Goal: Information Seeking & Learning: Learn about a topic

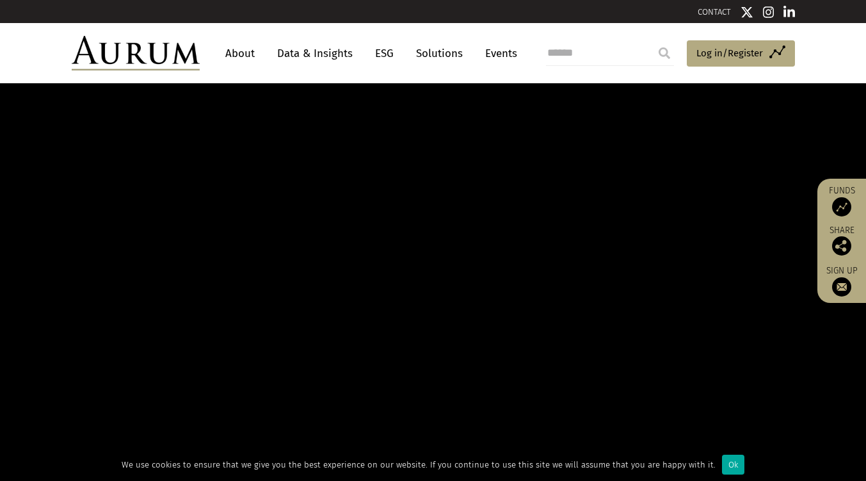
click at [240, 57] on link "About" at bounding box center [240, 54] width 42 height 24
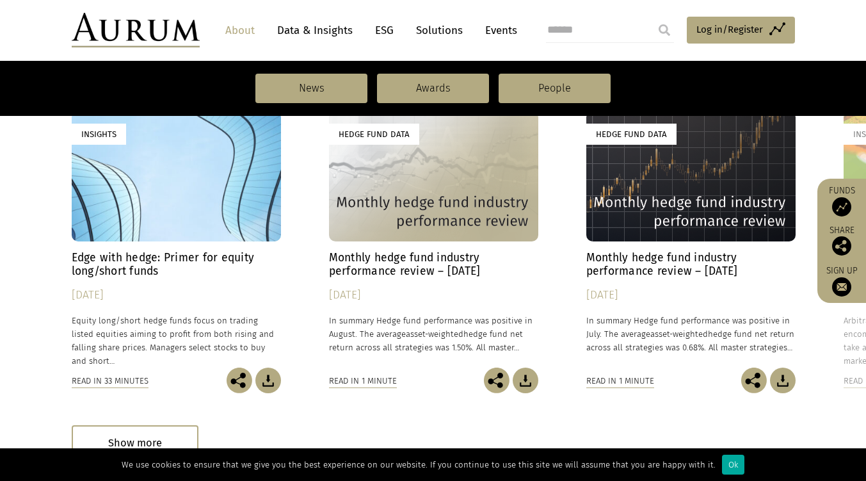
scroll to position [938, 0]
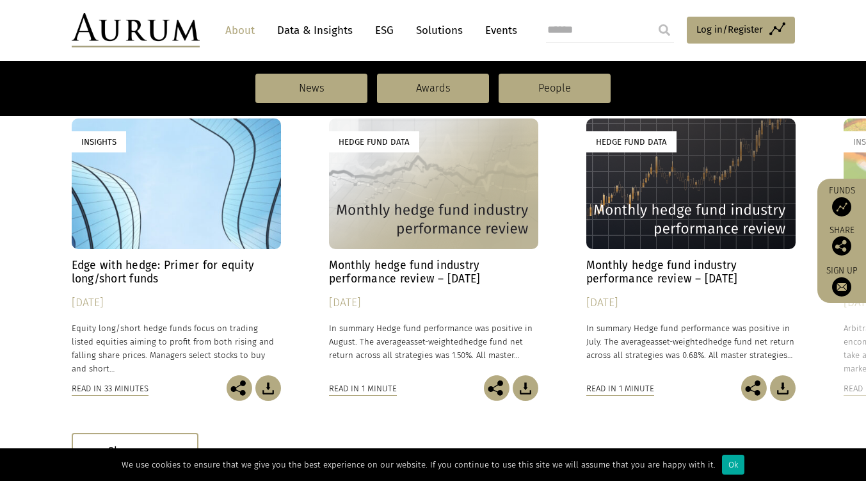
click at [410, 198] on div "Hedge Fund Data" at bounding box center [433, 183] width 209 height 131
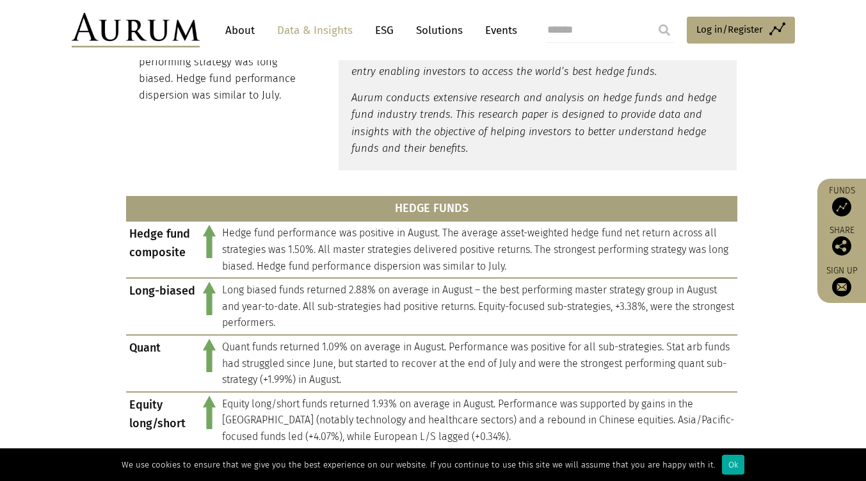
scroll to position [287, 0]
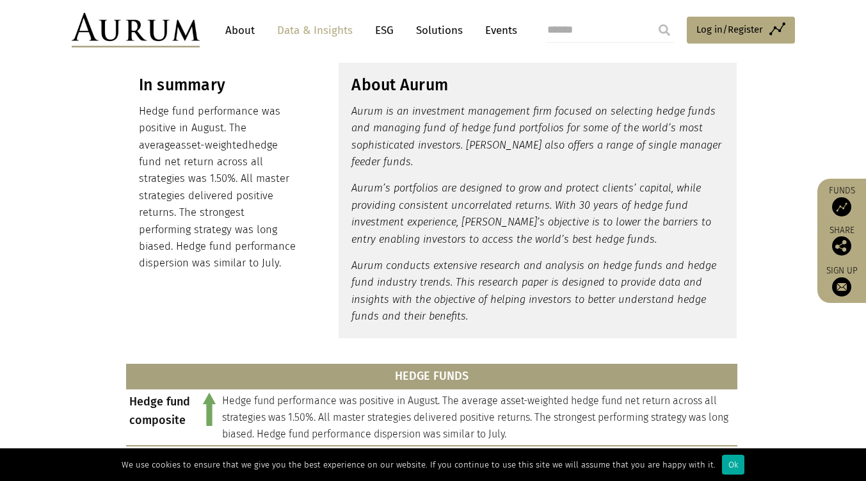
click at [237, 17] on nav "About Data & Insights ESG Solutions Events" at bounding box center [368, 30] width 337 height 35
click at [242, 25] on link "About" at bounding box center [240, 31] width 42 height 24
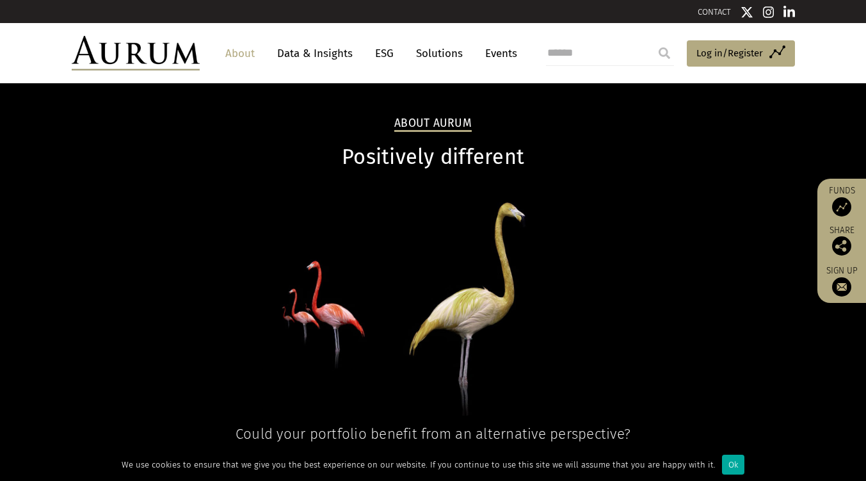
click at [433, 49] on link "Solutions" at bounding box center [440, 54] width 60 height 24
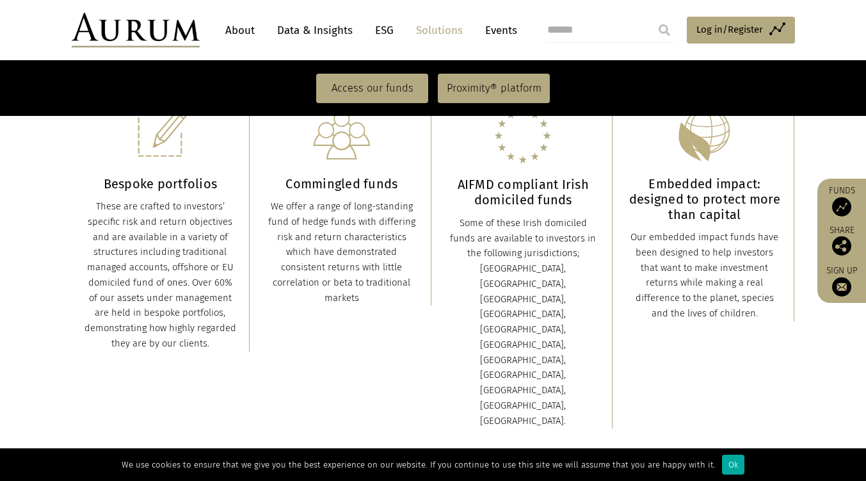
scroll to position [343, 0]
click at [356, 90] on link "Access our funds" at bounding box center [372, 88] width 112 height 29
click at [246, 33] on link "About" at bounding box center [240, 31] width 42 height 24
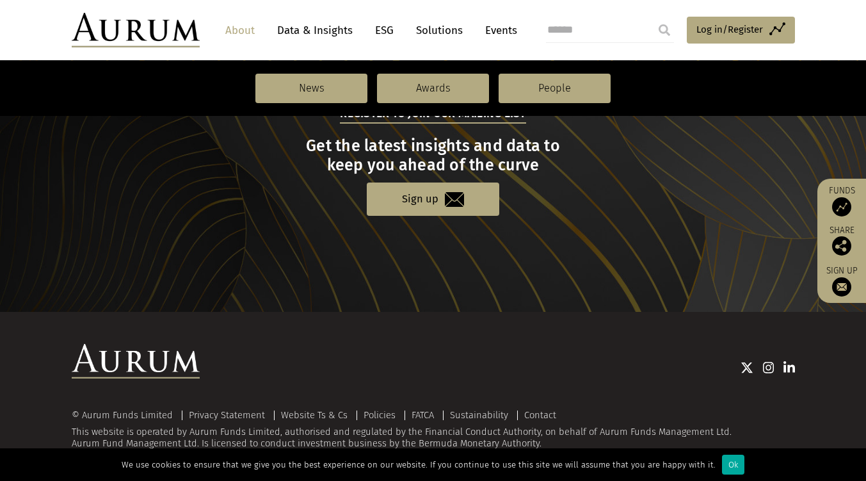
scroll to position [1426, 0]
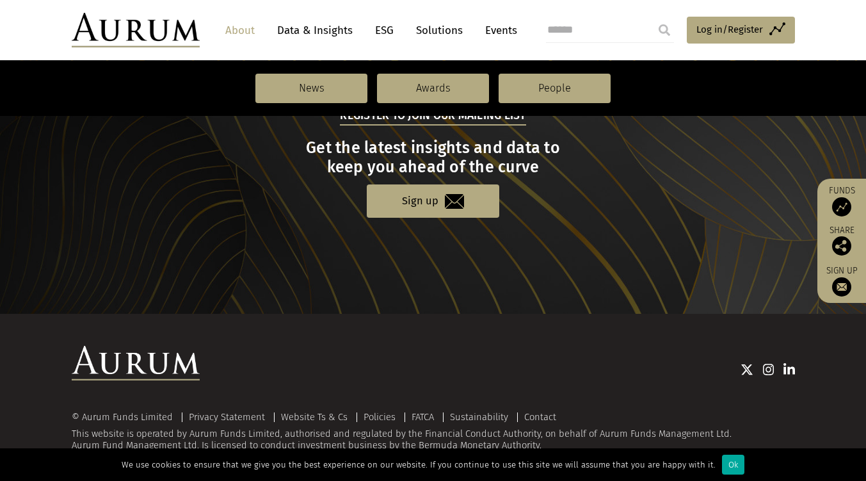
click at [237, 36] on link "About" at bounding box center [240, 31] width 42 height 24
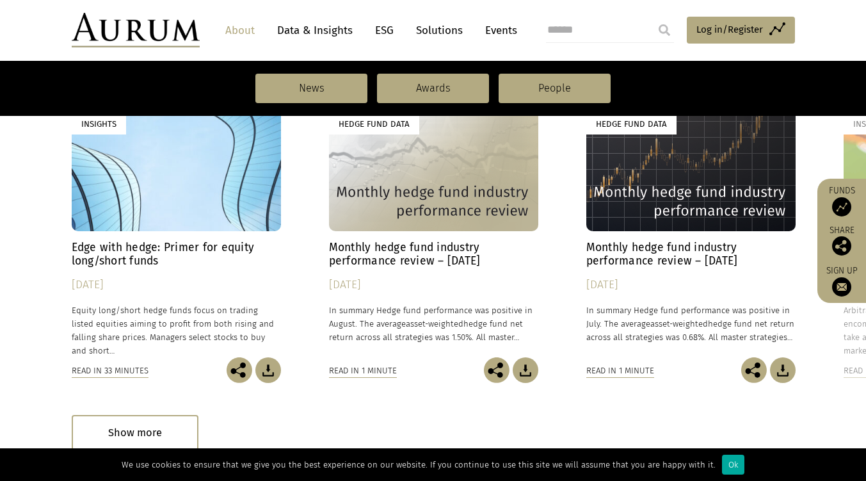
scroll to position [954, 0]
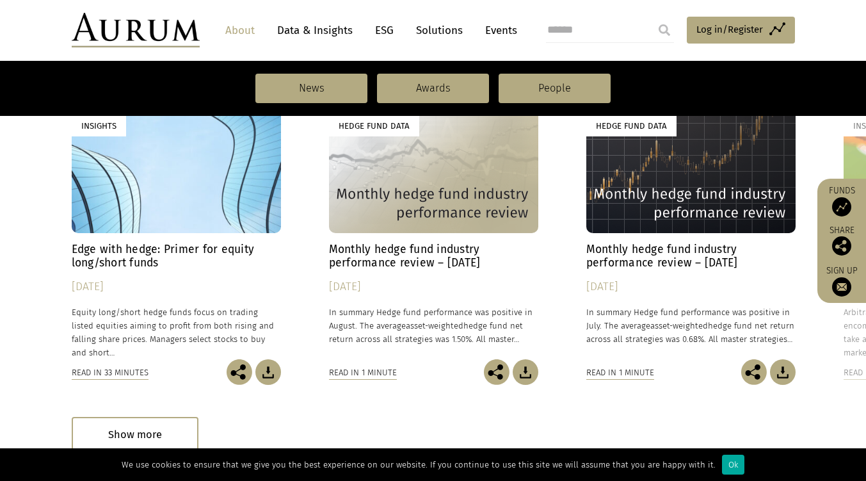
click at [431, 30] on link "Solutions" at bounding box center [440, 31] width 60 height 24
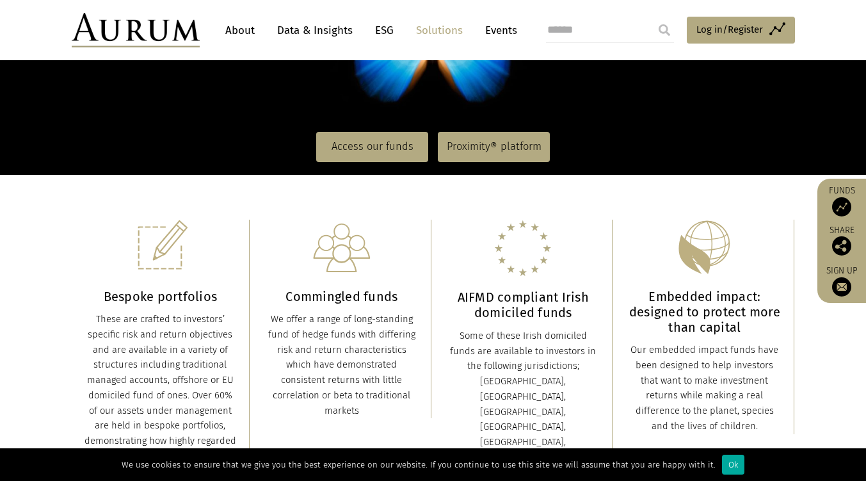
scroll to position [229, 0]
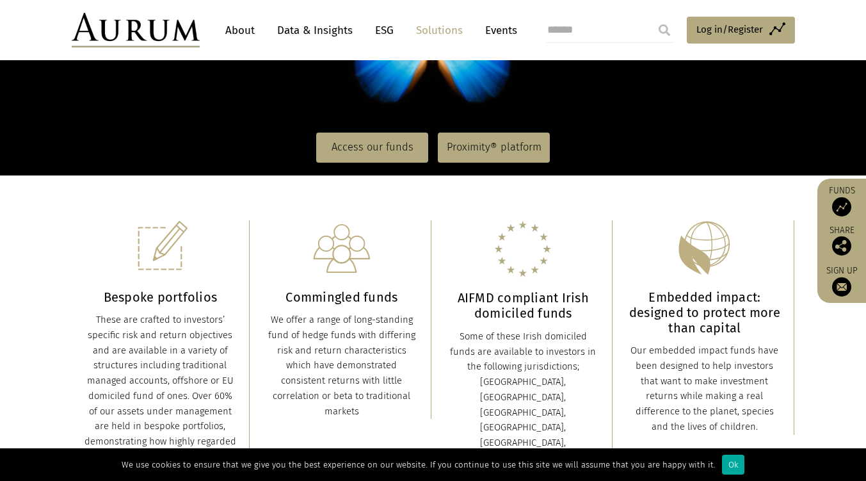
drag, startPoint x: 379, startPoint y: 145, endPoint x: 250, endPoint y: 205, distance: 142.3
drag, startPoint x: 250, startPoint y: 205, endPoint x: 156, endPoint y: 229, distance: 97.2
click at [156, 229] on img at bounding box center [160, 248] width 58 height 56
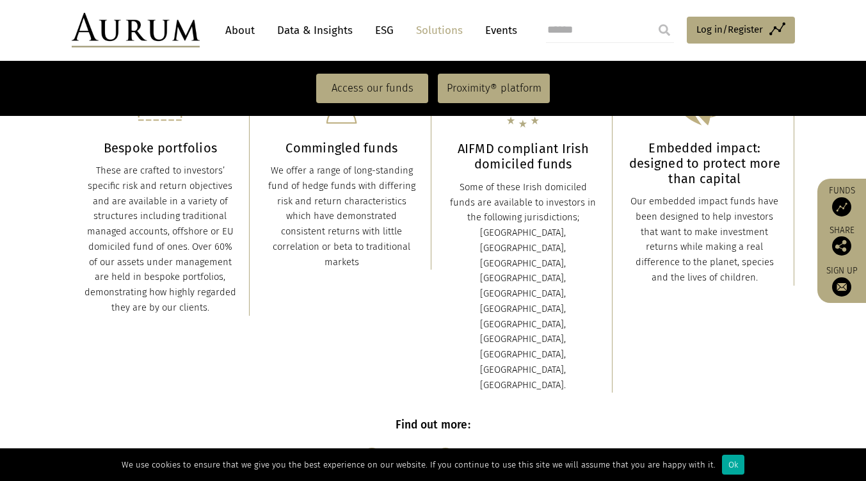
scroll to position [379, 0]
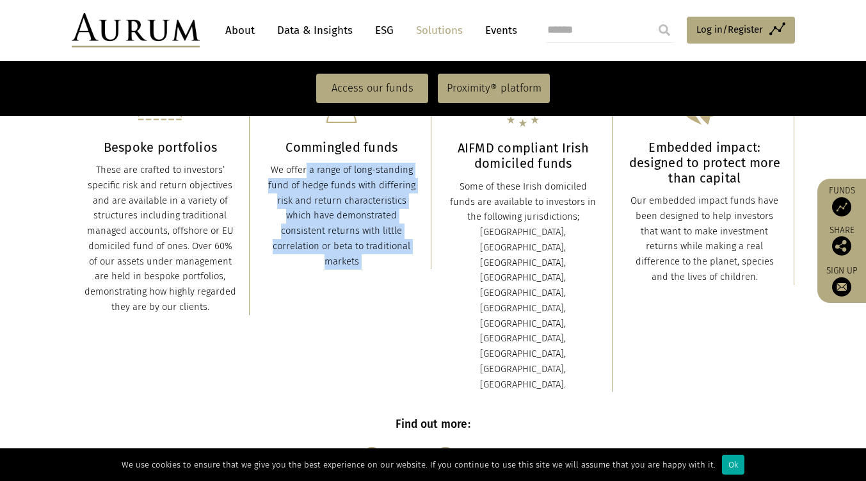
drag, startPoint x: 268, startPoint y: 170, endPoint x: 385, endPoint y: 283, distance: 163.4
click at [385, 283] on div "Bespoke portfolios These are crafted to investors’ specific risk and return obj…" at bounding box center [433, 231] width 723 height 347
